Goal: Book appointment/travel/reservation

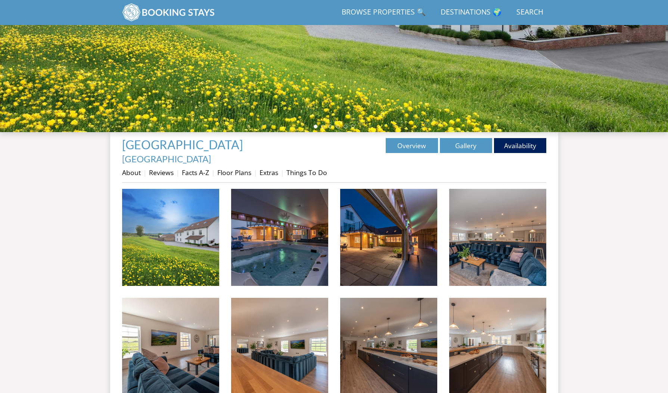
scroll to position [155, 0]
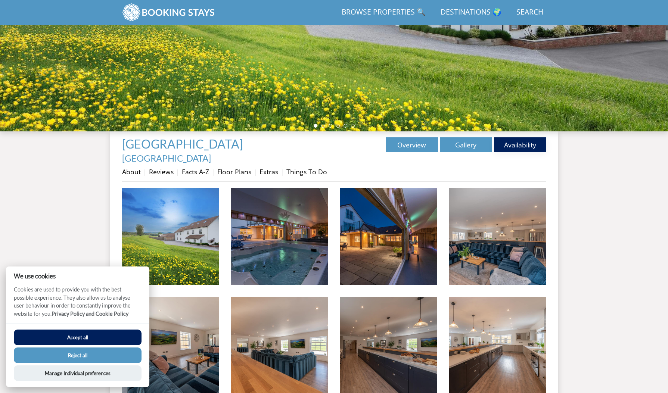
click at [528, 146] on link "Availability" at bounding box center [520, 145] width 52 height 15
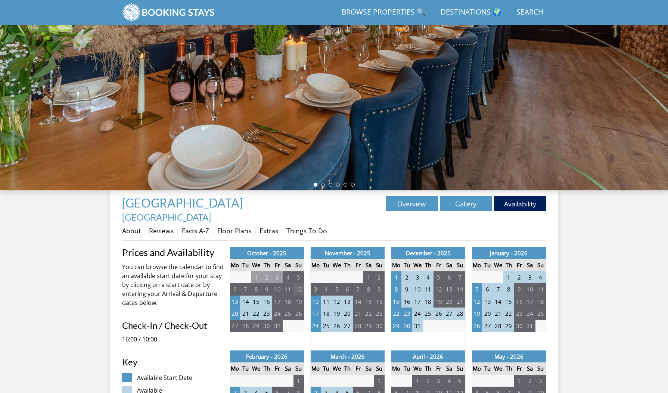
scroll to position [99, 0]
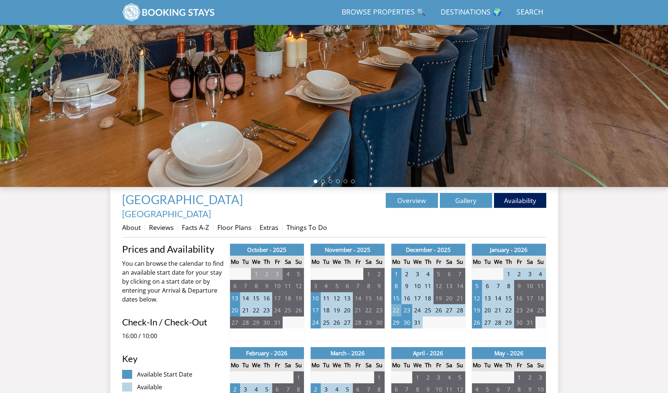
click at [398, 305] on td "22" at bounding box center [396, 311] width 10 height 12
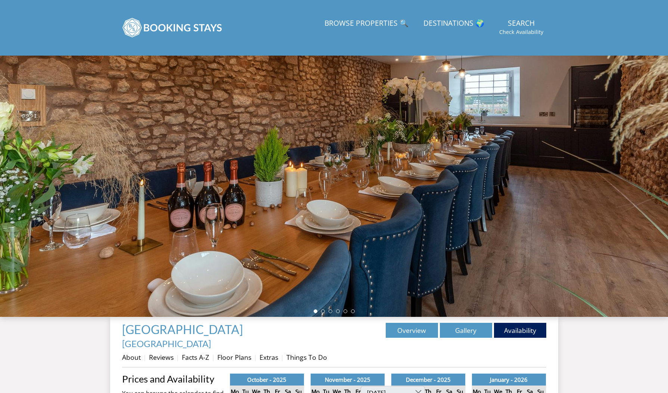
scroll to position [0, 0]
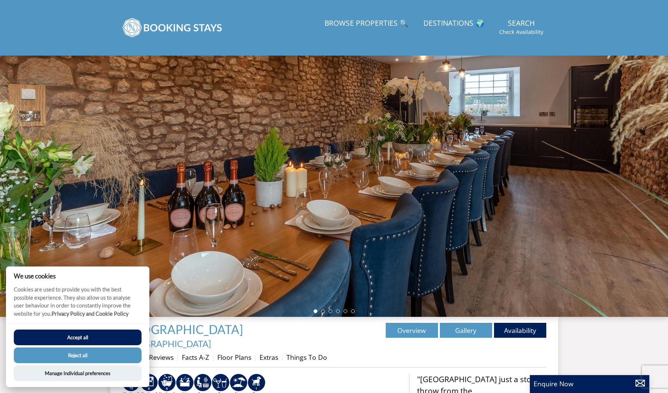
click at [104, 336] on button "Accept all" at bounding box center [78, 338] width 128 height 16
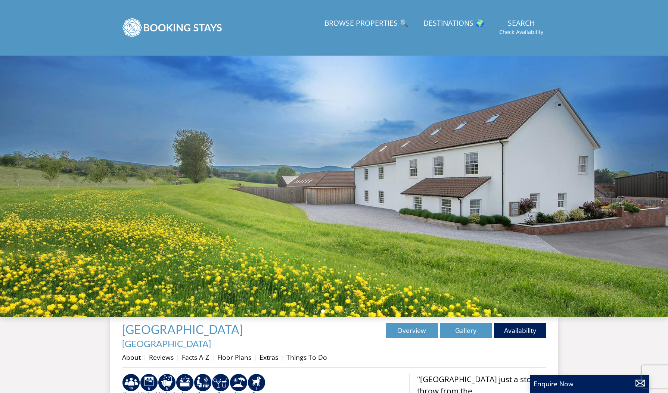
click at [341, 177] on div at bounding box center [334, 187] width 668 height 262
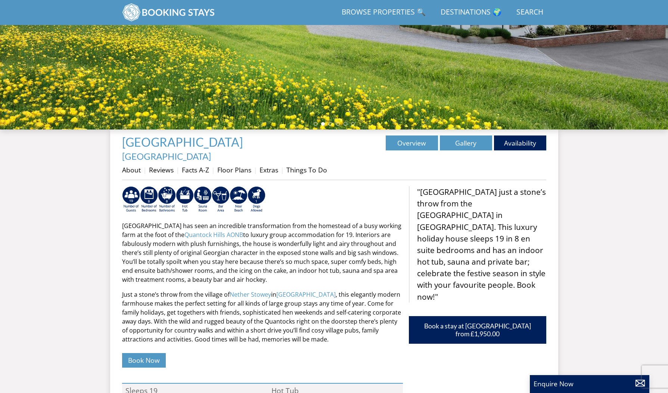
scroll to position [174, 0]
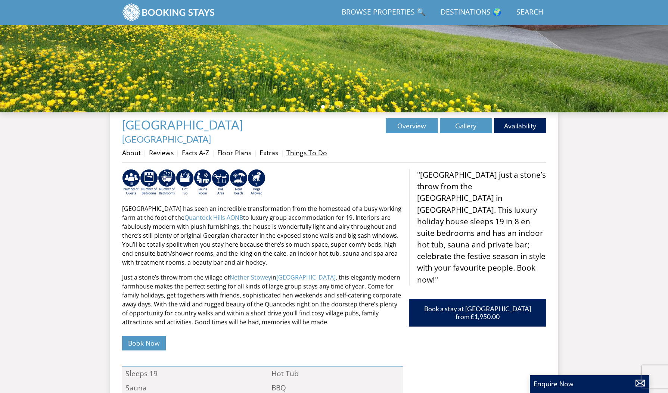
click at [313, 148] on link "Things To Do" at bounding box center [307, 152] width 41 height 9
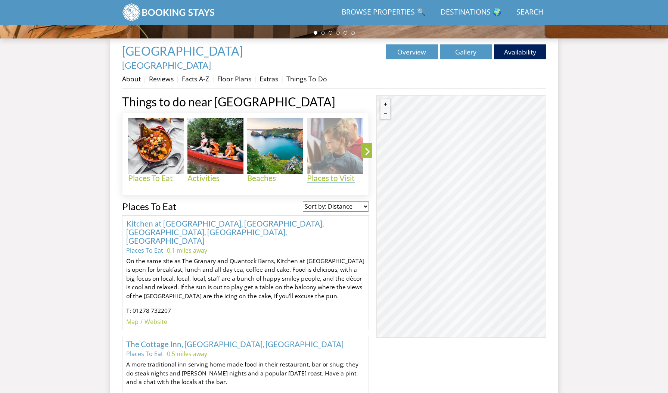
scroll to position [253, 0]
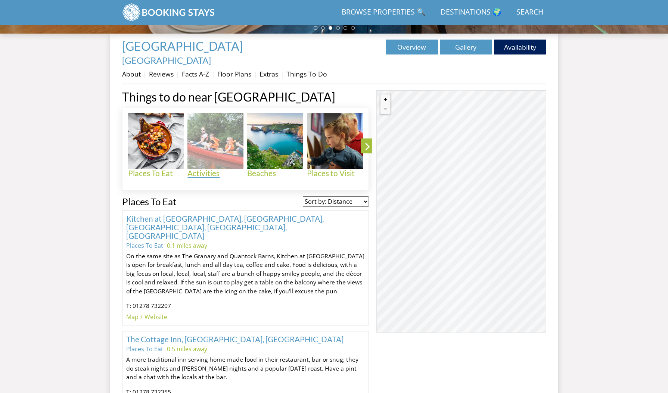
click at [226, 133] on img at bounding box center [216, 141] width 56 height 56
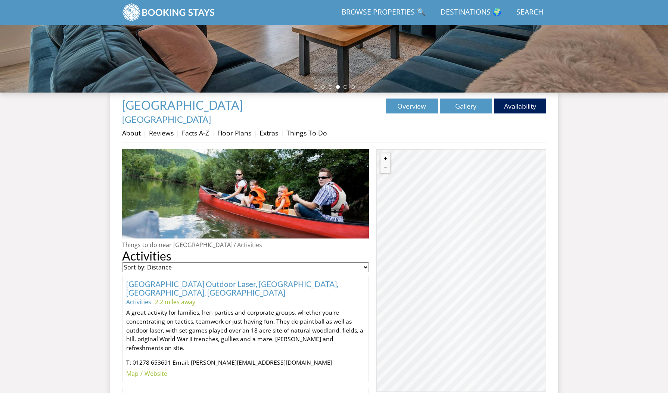
scroll to position [194, 0]
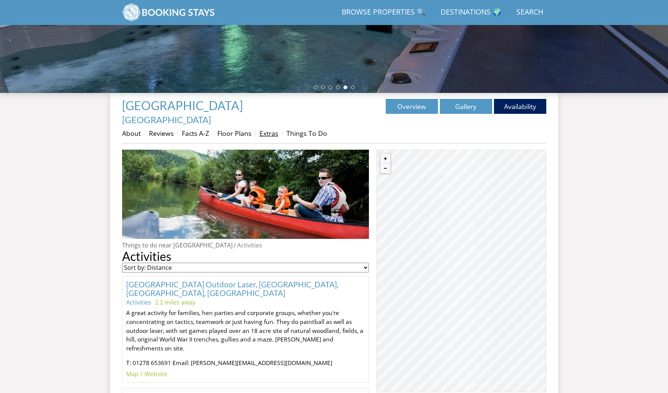
click at [272, 129] on link "Extras" at bounding box center [269, 133] width 19 height 9
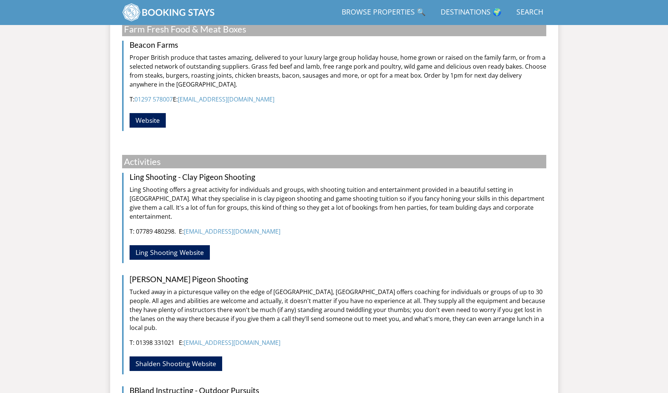
scroll to position [1507, 0]
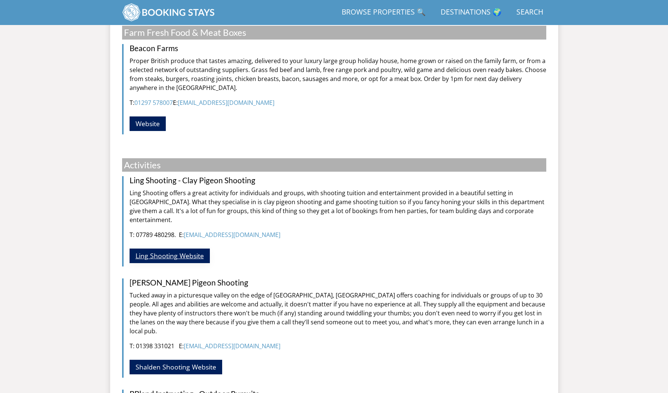
click at [165, 249] on link "Ling Shooting Website" at bounding box center [170, 256] width 80 height 15
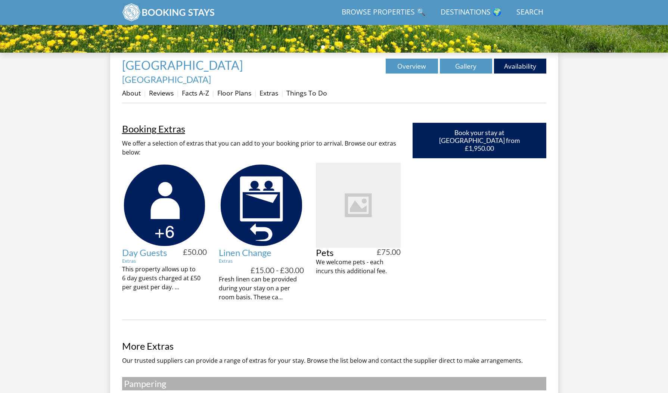
scroll to position [234, 0]
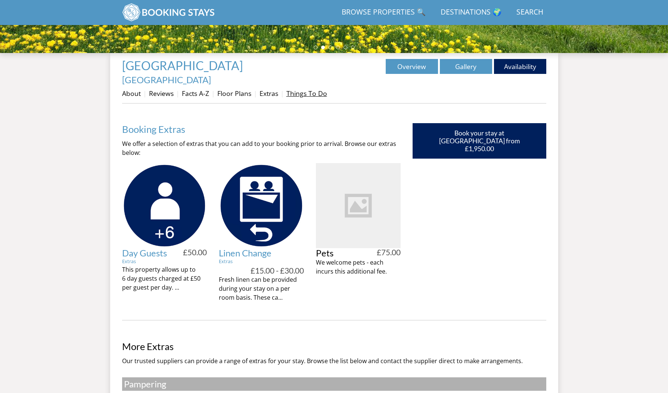
click at [299, 89] on link "Things To Do" at bounding box center [307, 93] width 41 height 9
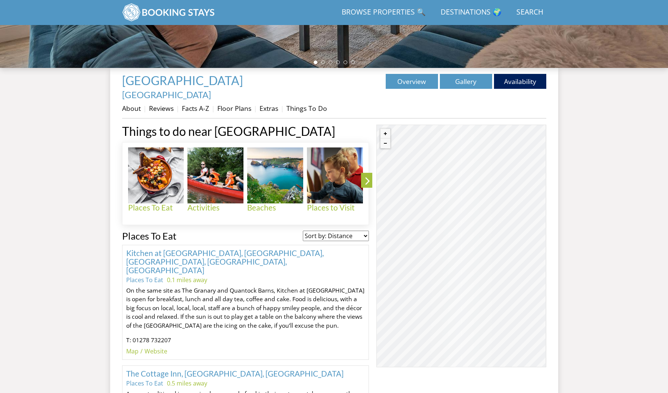
scroll to position [219, 0]
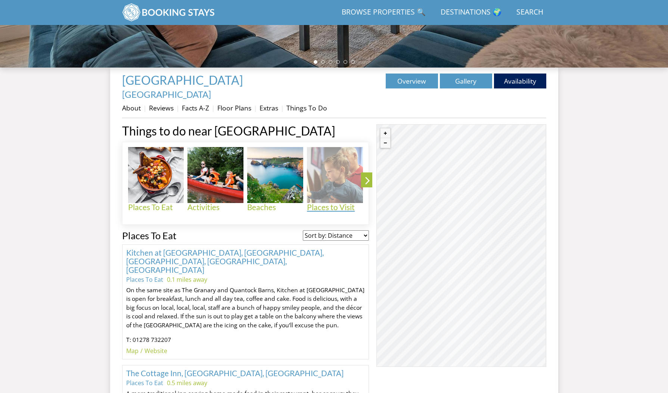
click at [330, 164] on img at bounding box center [335, 175] width 56 height 56
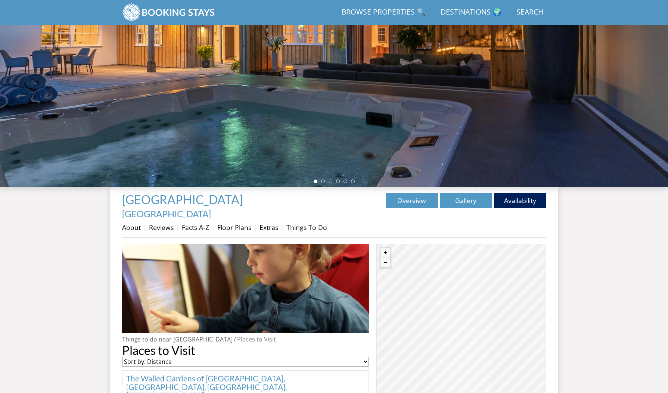
scroll to position [138, 0]
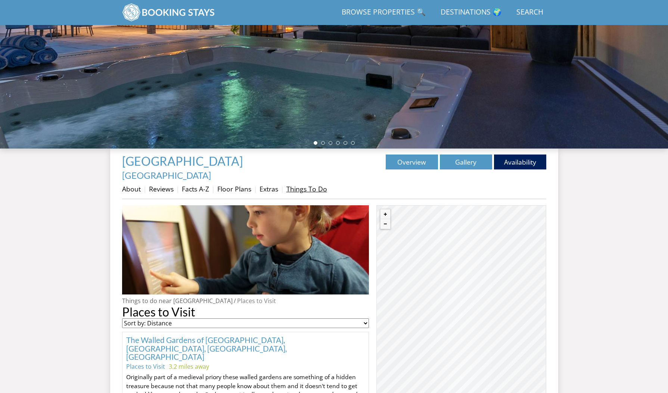
click at [302, 185] on link "Things To Do" at bounding box center [307, 189] width 41 height 9
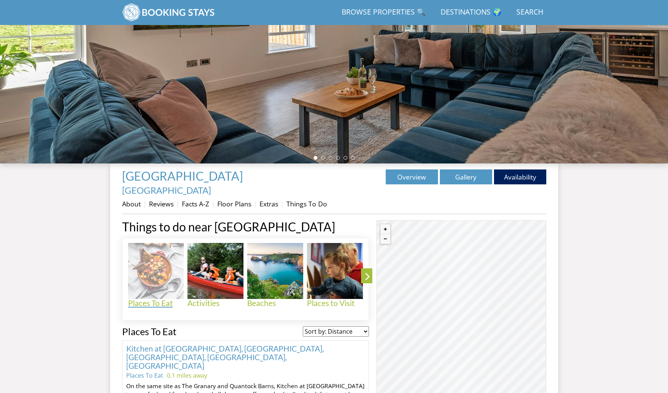
scroll to position [128, 0]
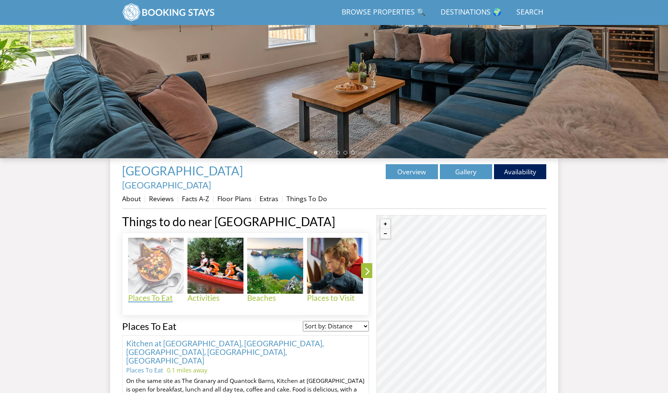
click at [155, 256] on img at bounding box center [156, 266] width 56 height 56
